Goal: Task Accomplishment & Management: Use online tool/utility

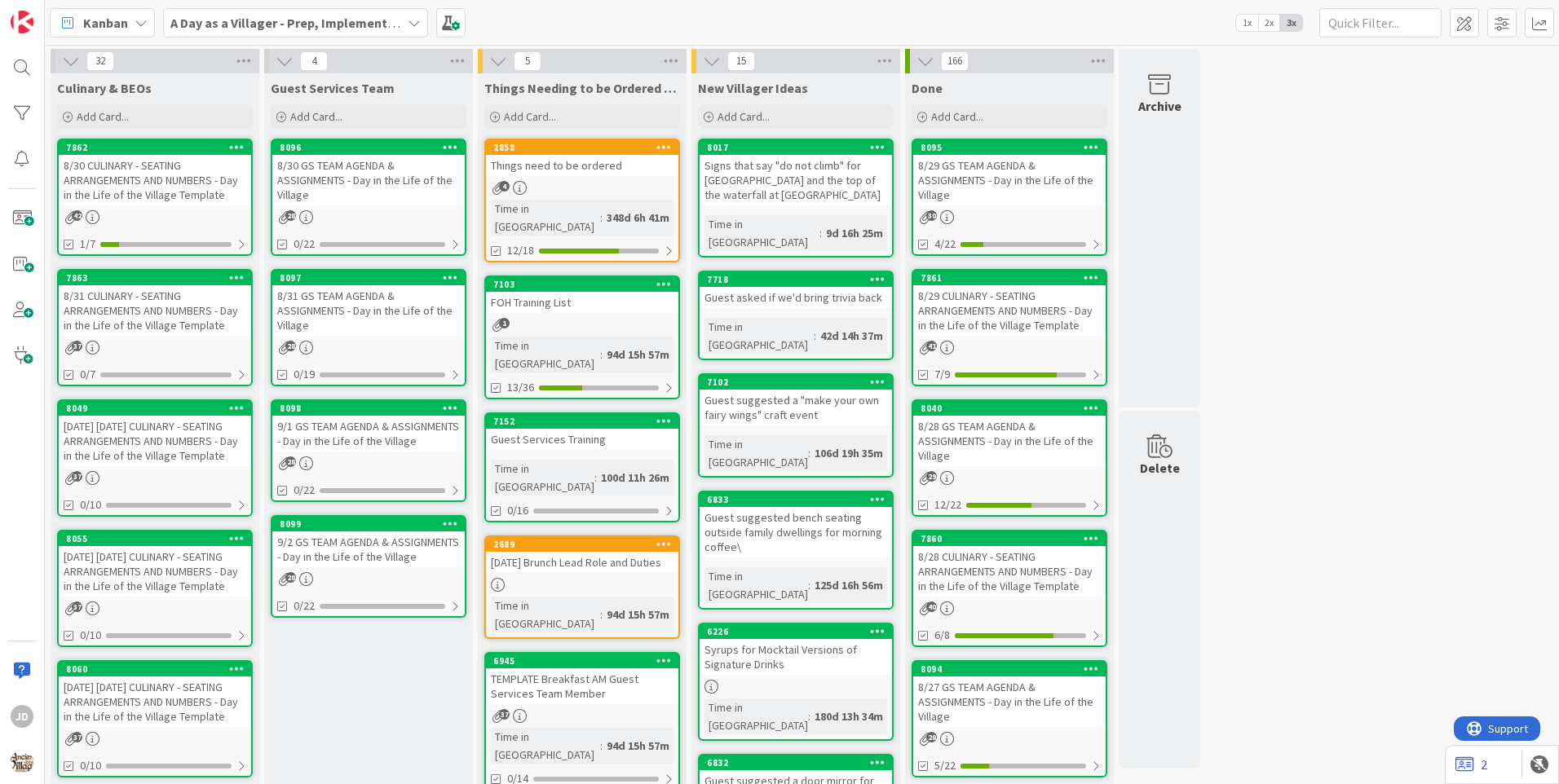
click at [573, 173] on div "Things need to be ordered" at bounding box center [582, 166] width 192 height 21
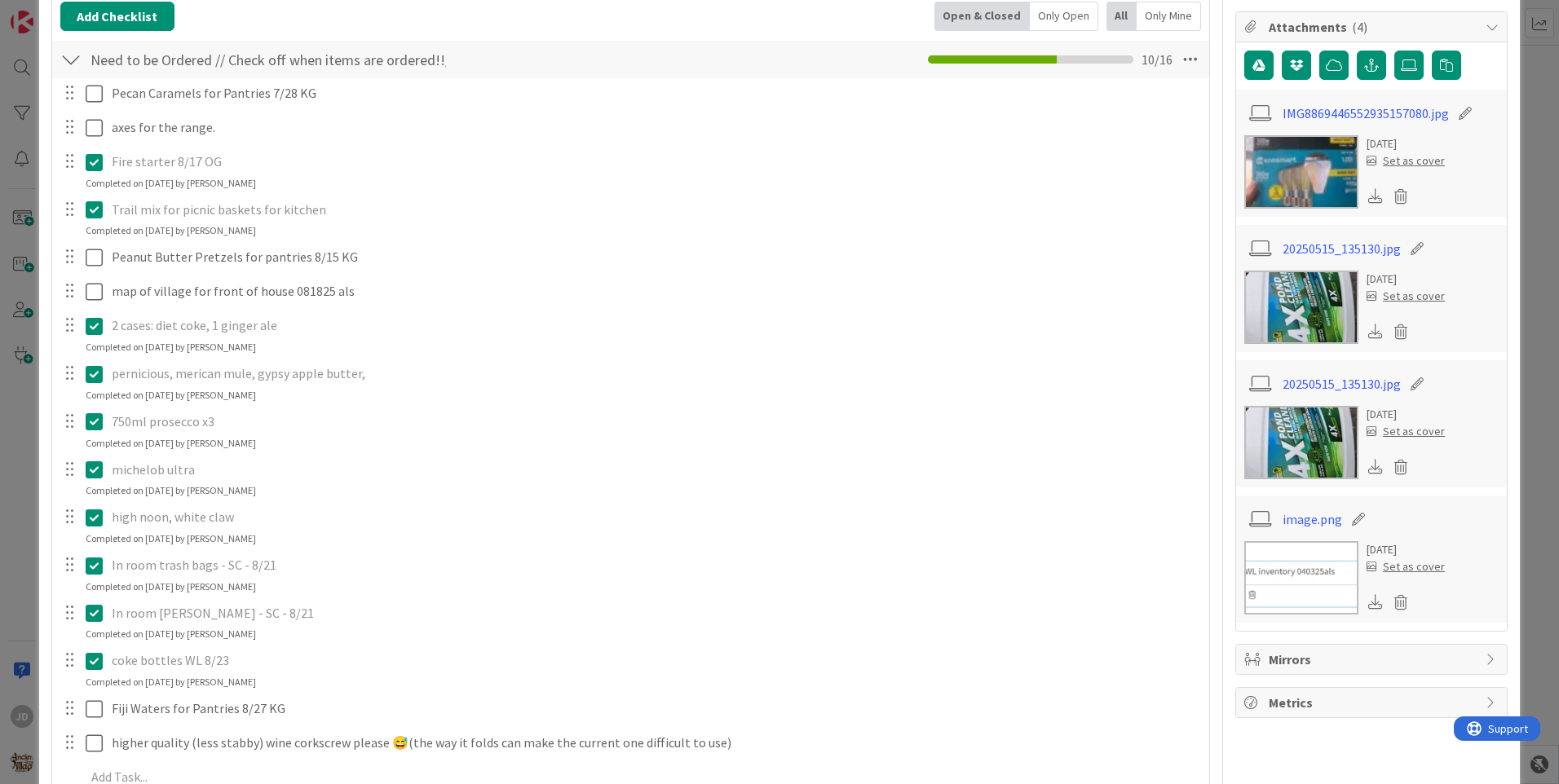
scroll to position [687, 0]
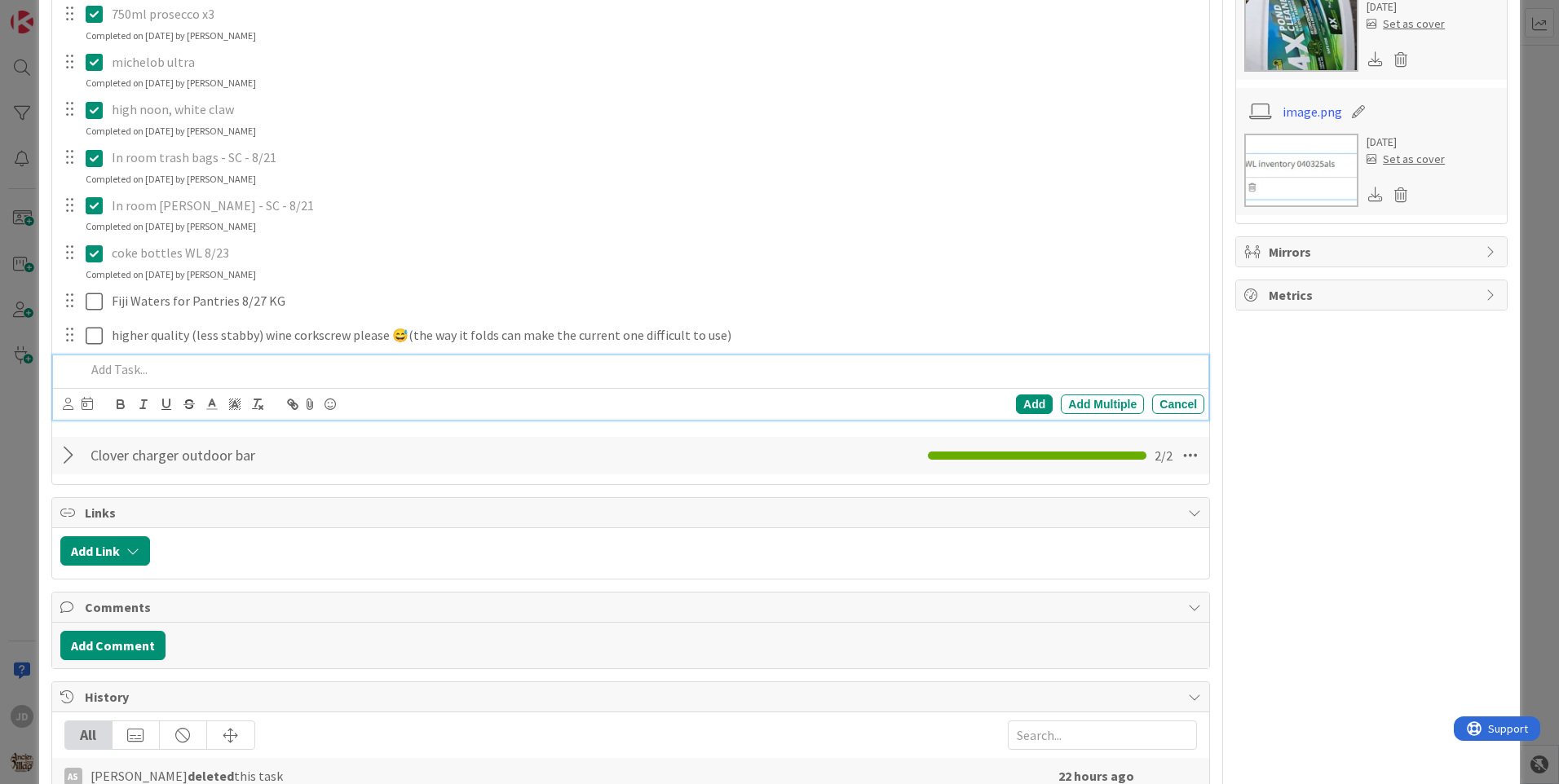
click at [156, 369] on p at bounding box center [642, 370] width 1112 height 19
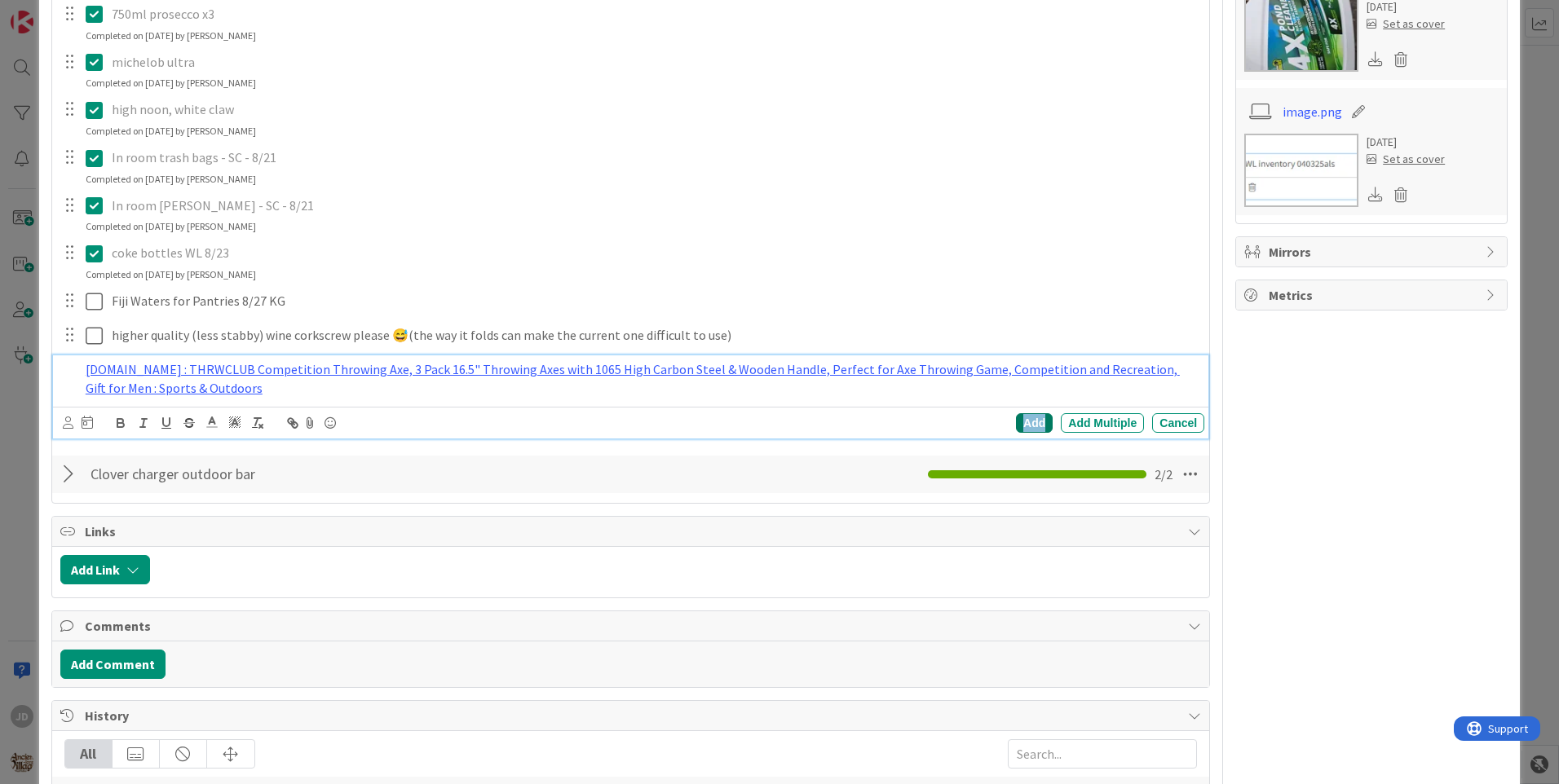
click at [1027, 431] on div "Add" at bounding box center [1034, 423] width 37 height 20
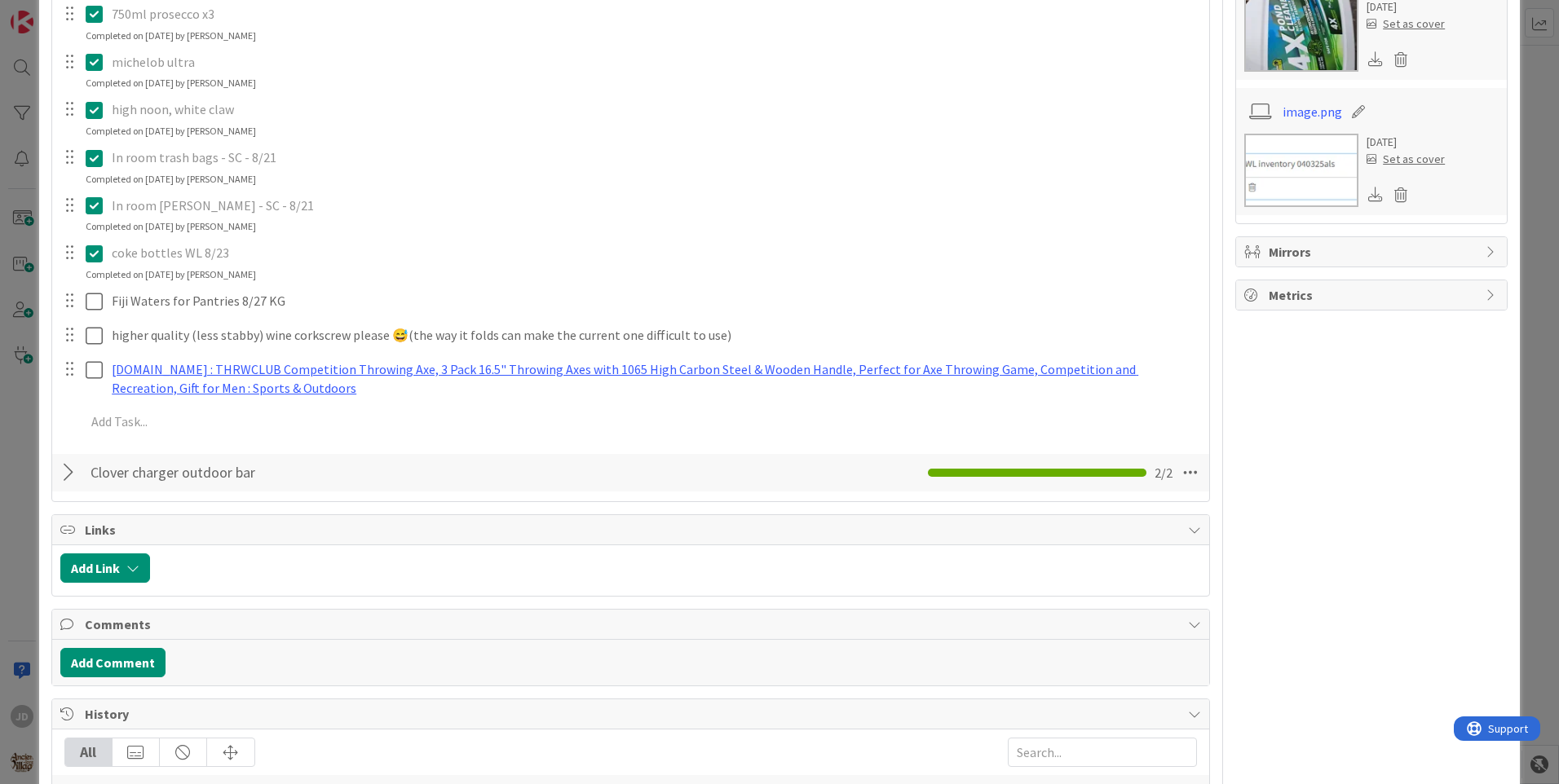
scroll to position [198, 0]
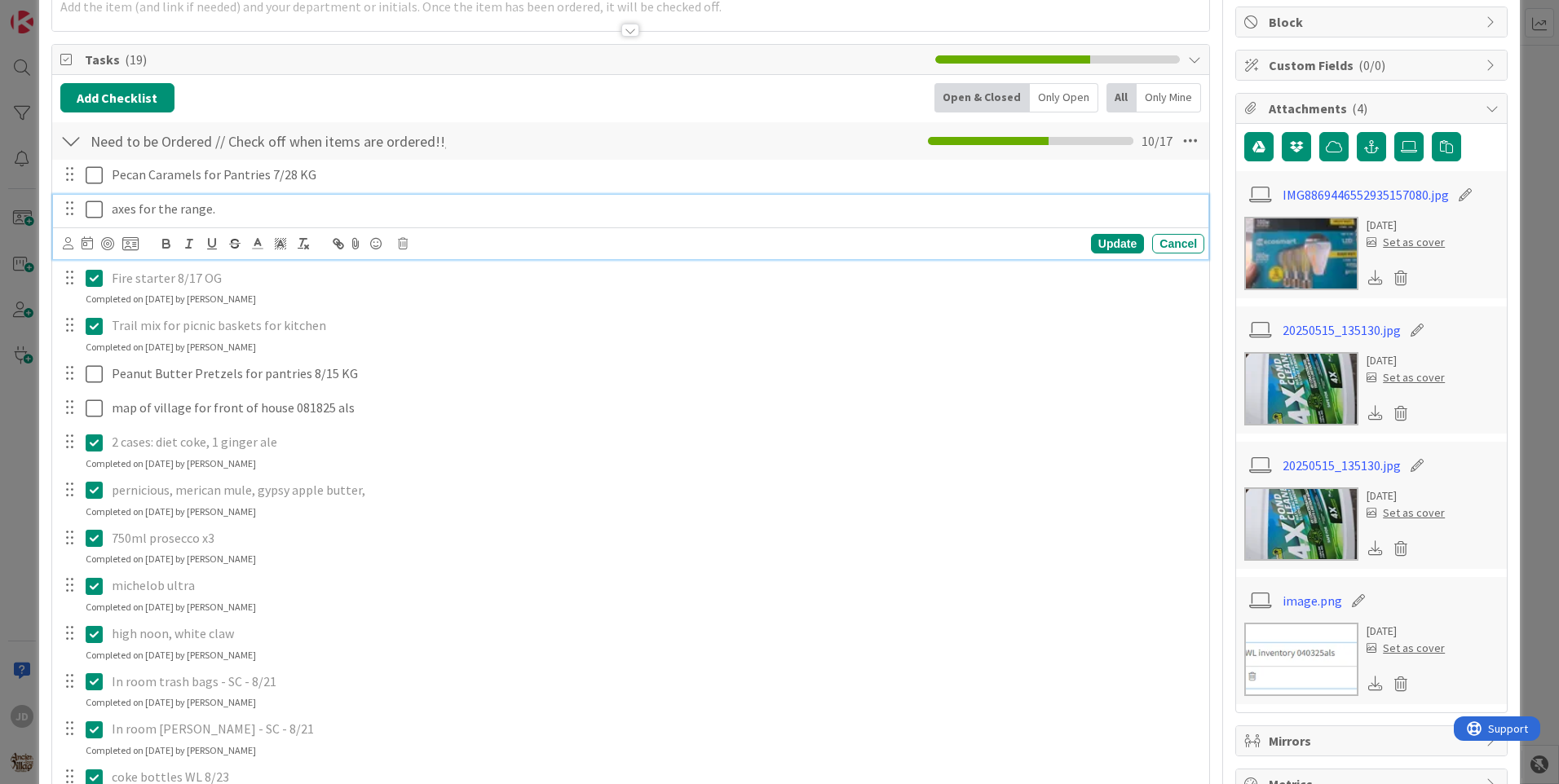
click at [238, 210] on p "axes for the range." at bounding box center [655, 209] width 1086 height 19
click at [475, 343] on div "Trail mix for picnic baskets for kitchen Update Cancel Completed on [DATE] by […" at bounding box center [630, 333] width 1155 height 44
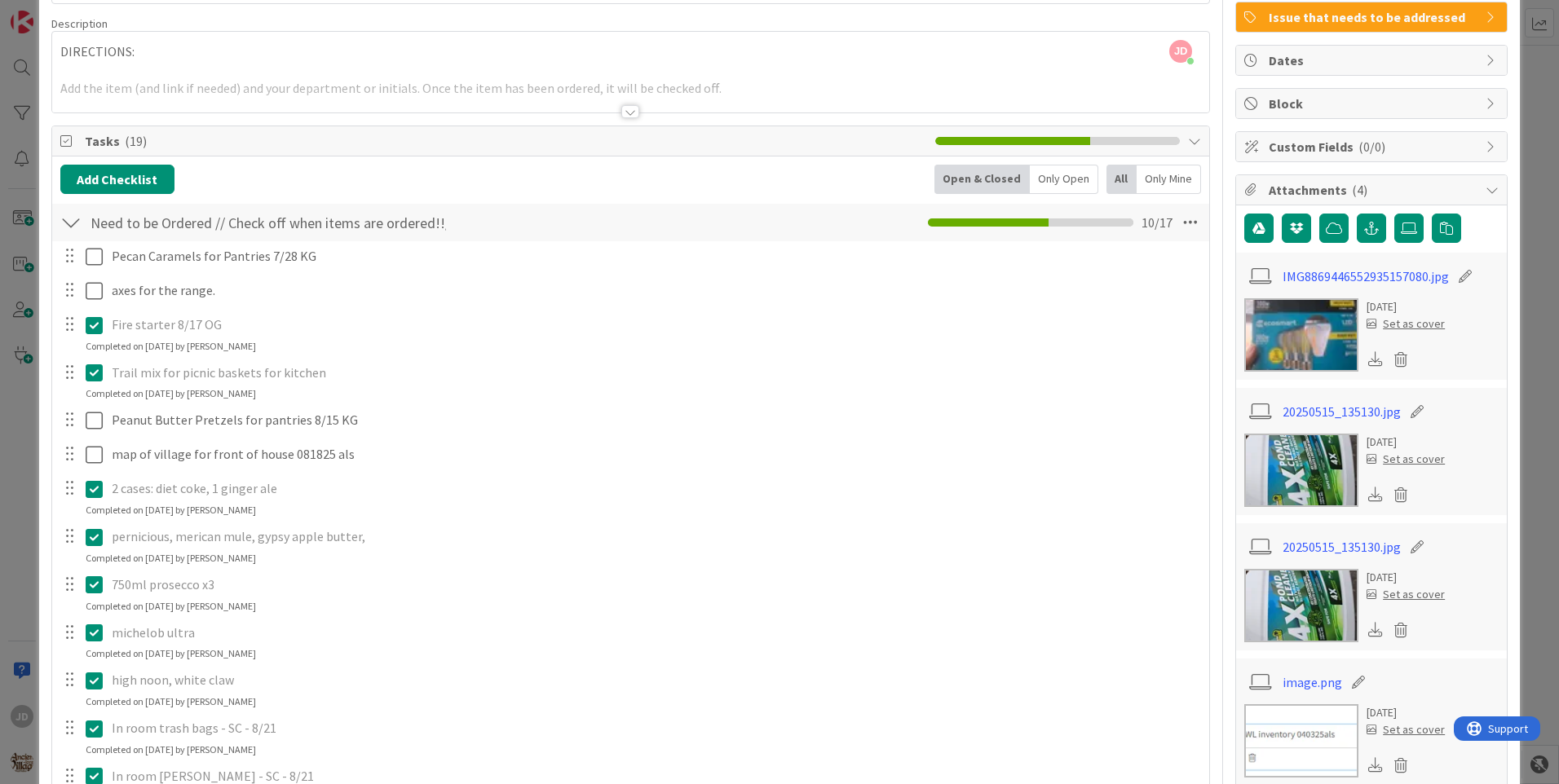
scroll to position [0, 0]
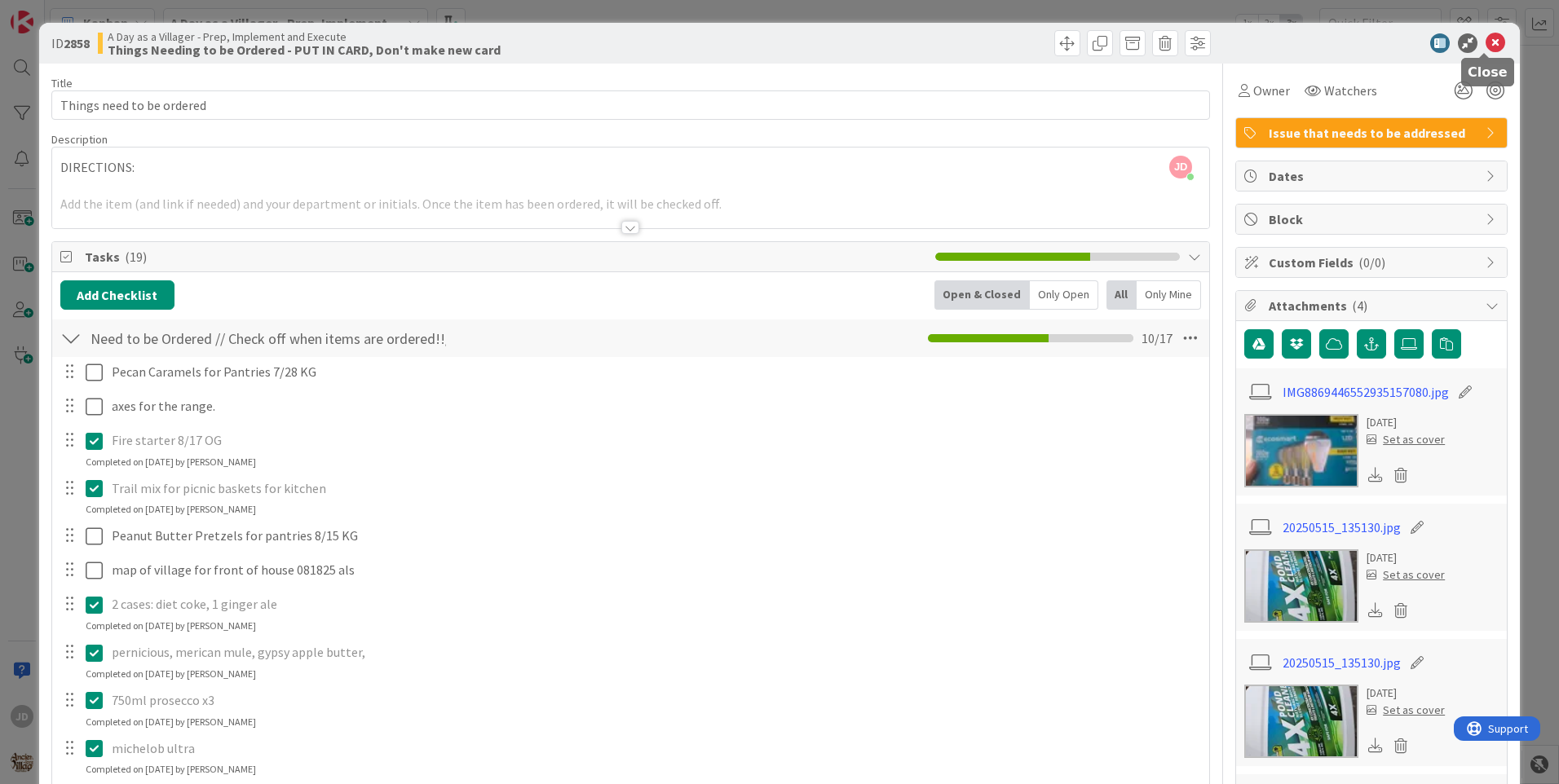
click at [1485, 43] on icon at bounding box center [1495, 43] width 20 height 20
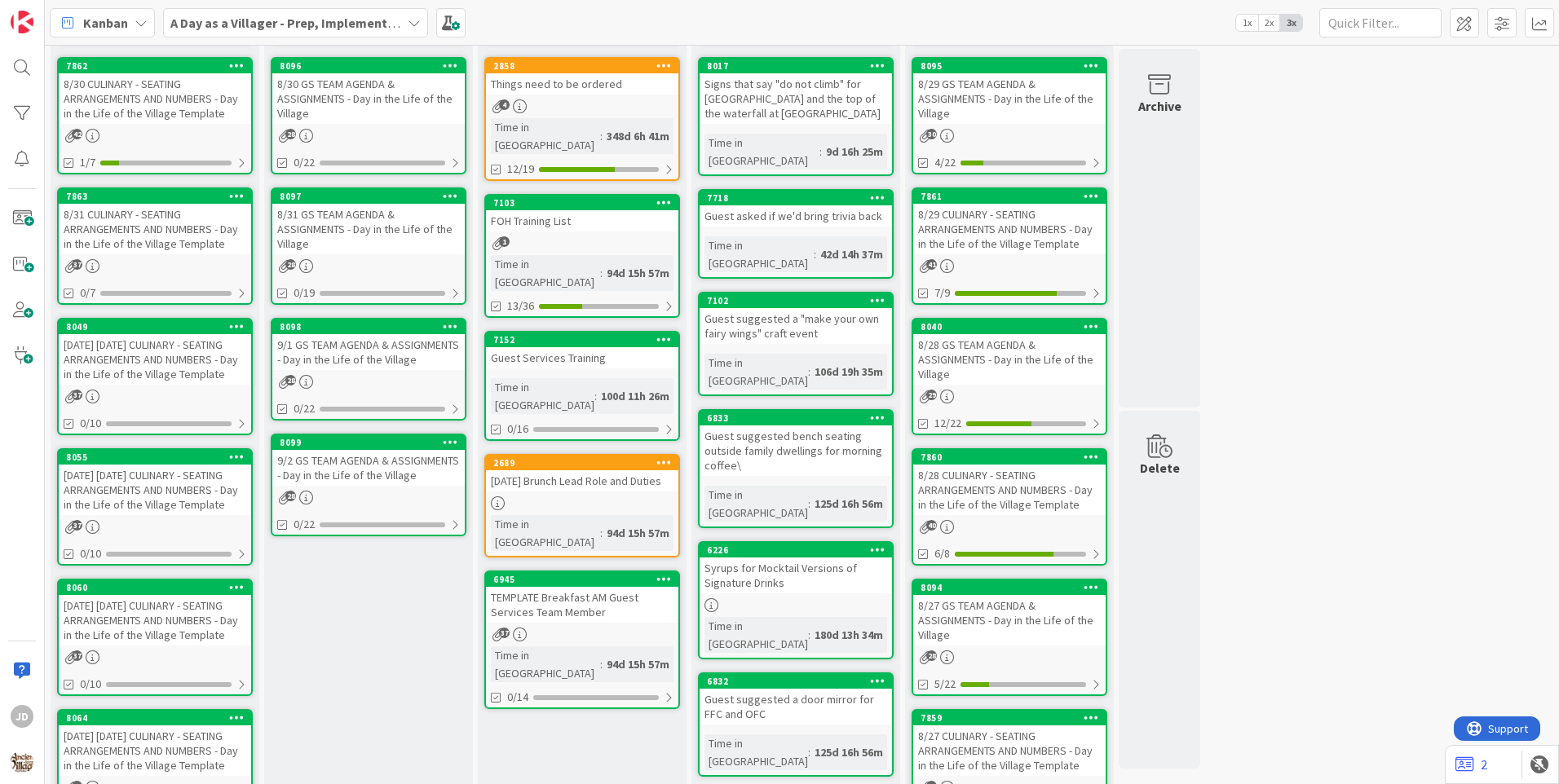
click at [614, 12] on div "Kanban A Day as a Villager - Prep, Implement and Execute 1x 2x 3x" at bounding box center [801, 22] width 1515 height 44
